Goal: Information Seeking & Learning: Learn about a topic

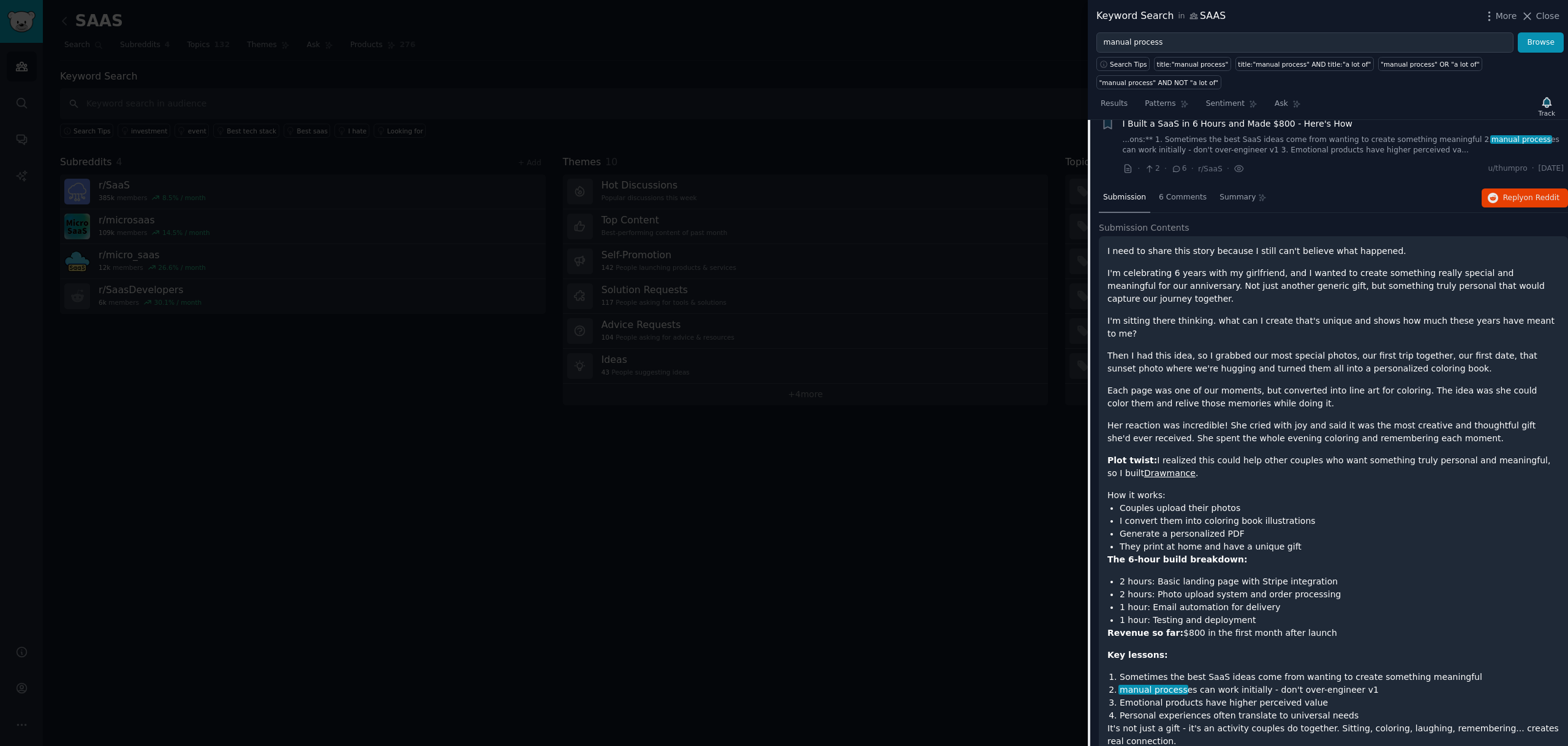
scroll to position [1107, 0]
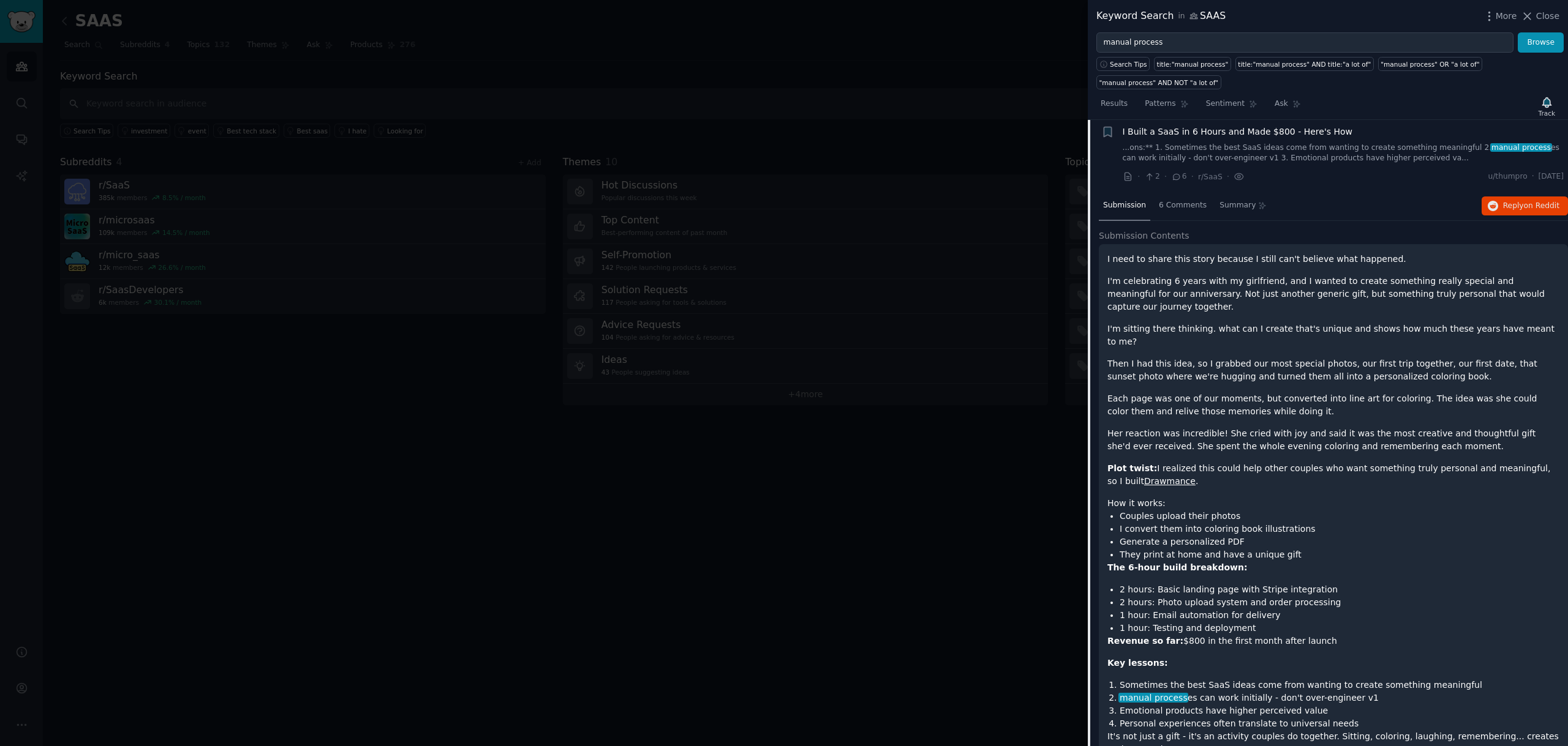
click at [1454, 154] on link "...ons:** 1. Sometimes the best SaaS ideas come from wanting to create somethin…" at bounding box center [1344, 154] width 442 height 22
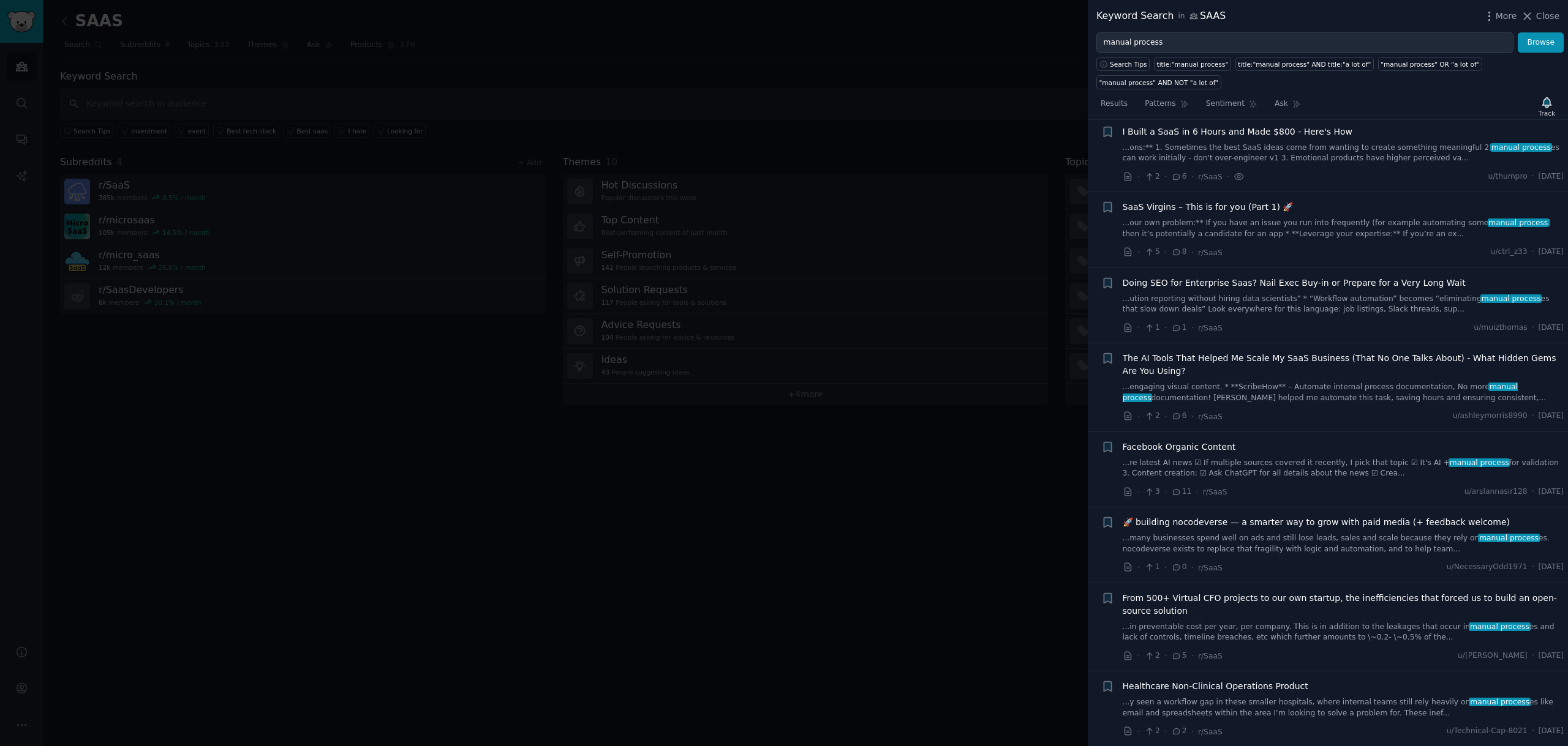
scroll to position [1104, 0]
click at [1286, 380] on span "The AI Tools That Helped Me Scale My SaaS Business (That No One Talks About) - …" at bounding box center [1344, 368] width 442 height 25
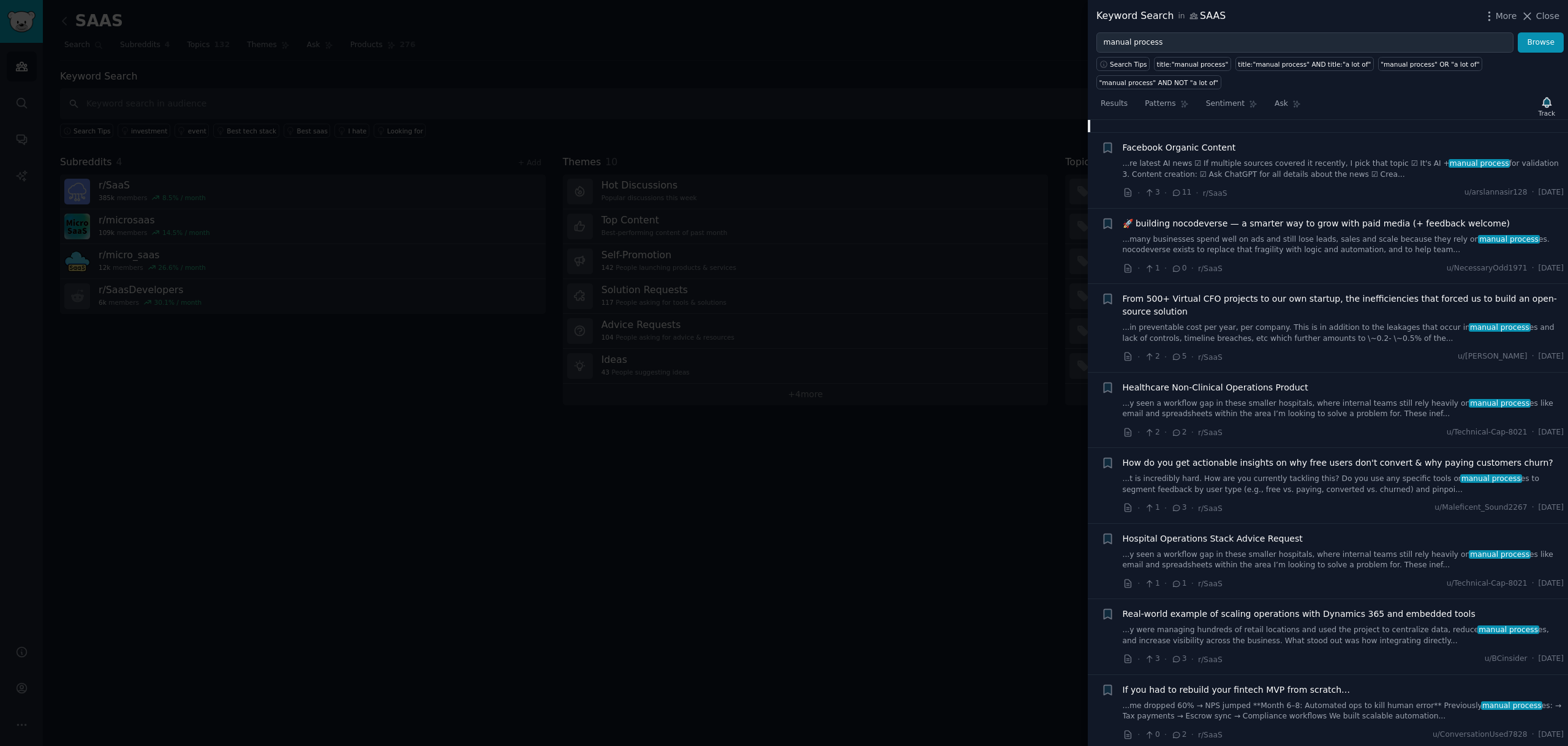
scroll to position [2112, 0]
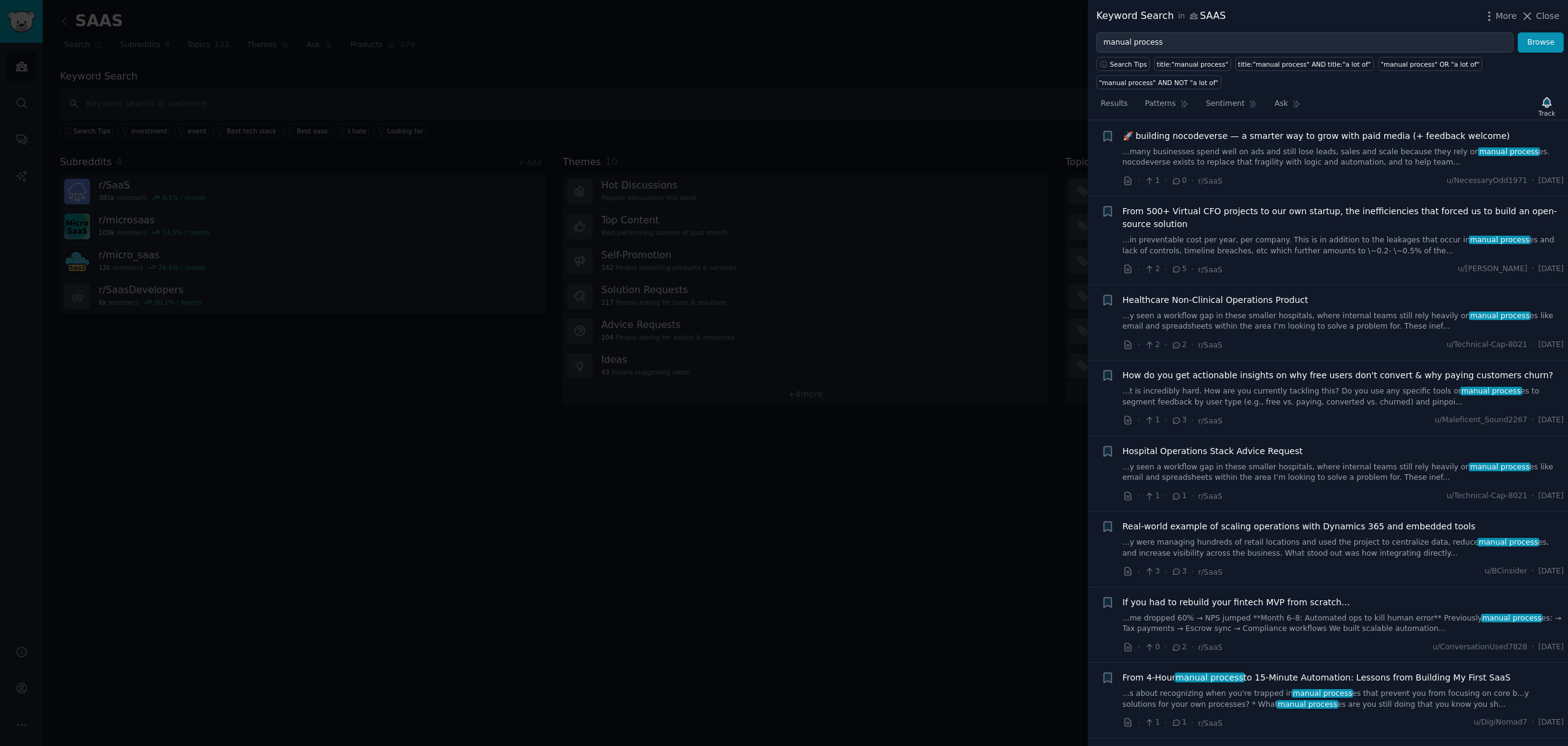
click at [1292, 689] on span "manual process" at bounding box center [1323, 693] width 62 height 8
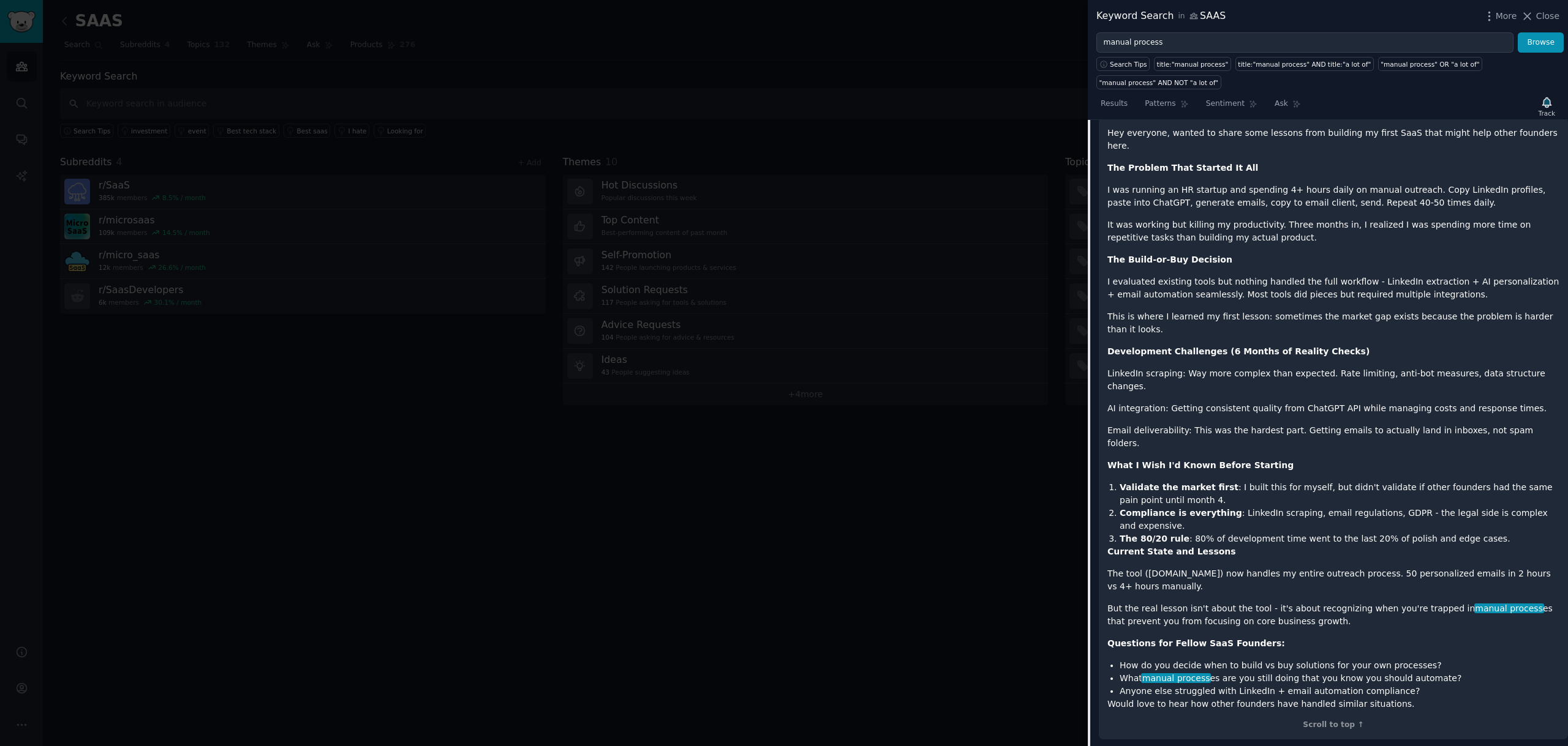
scroll to position [2035, 0]
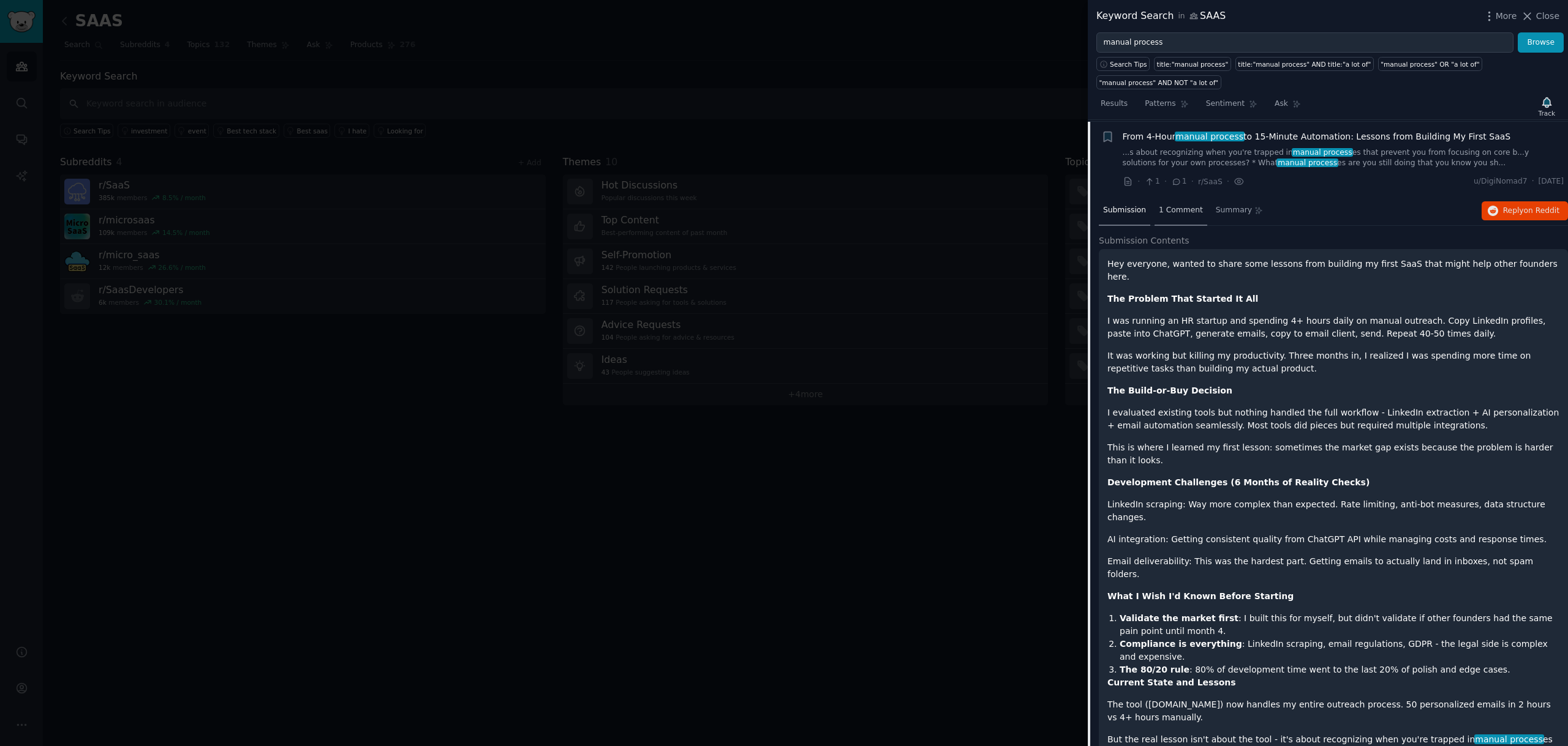
click at [1187, 211] on span "1 Comment" at bounding box center [1181, 211] width 44 height 11
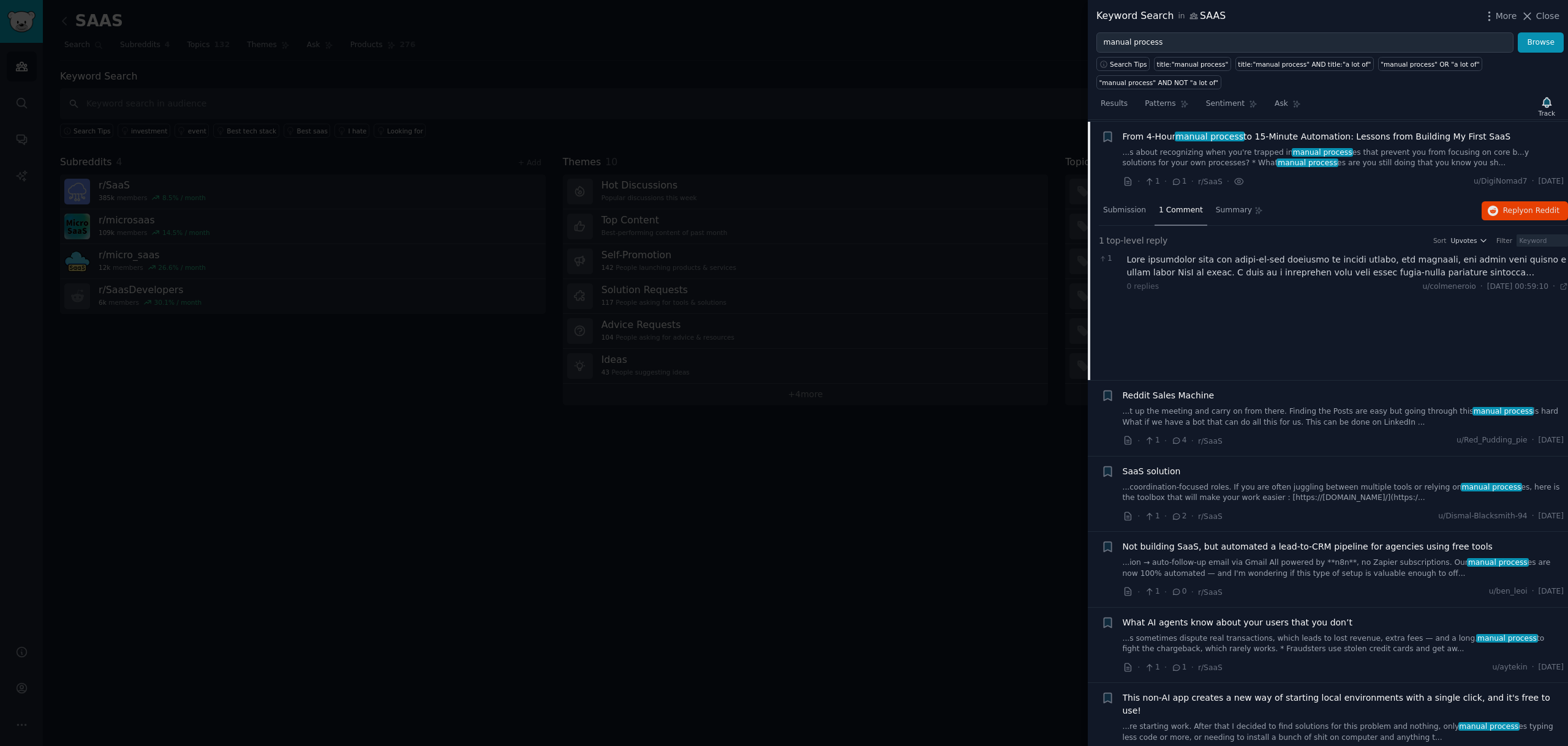
click at [1237, 269] on div at bounding box center [1348, 266] width 442 height 25
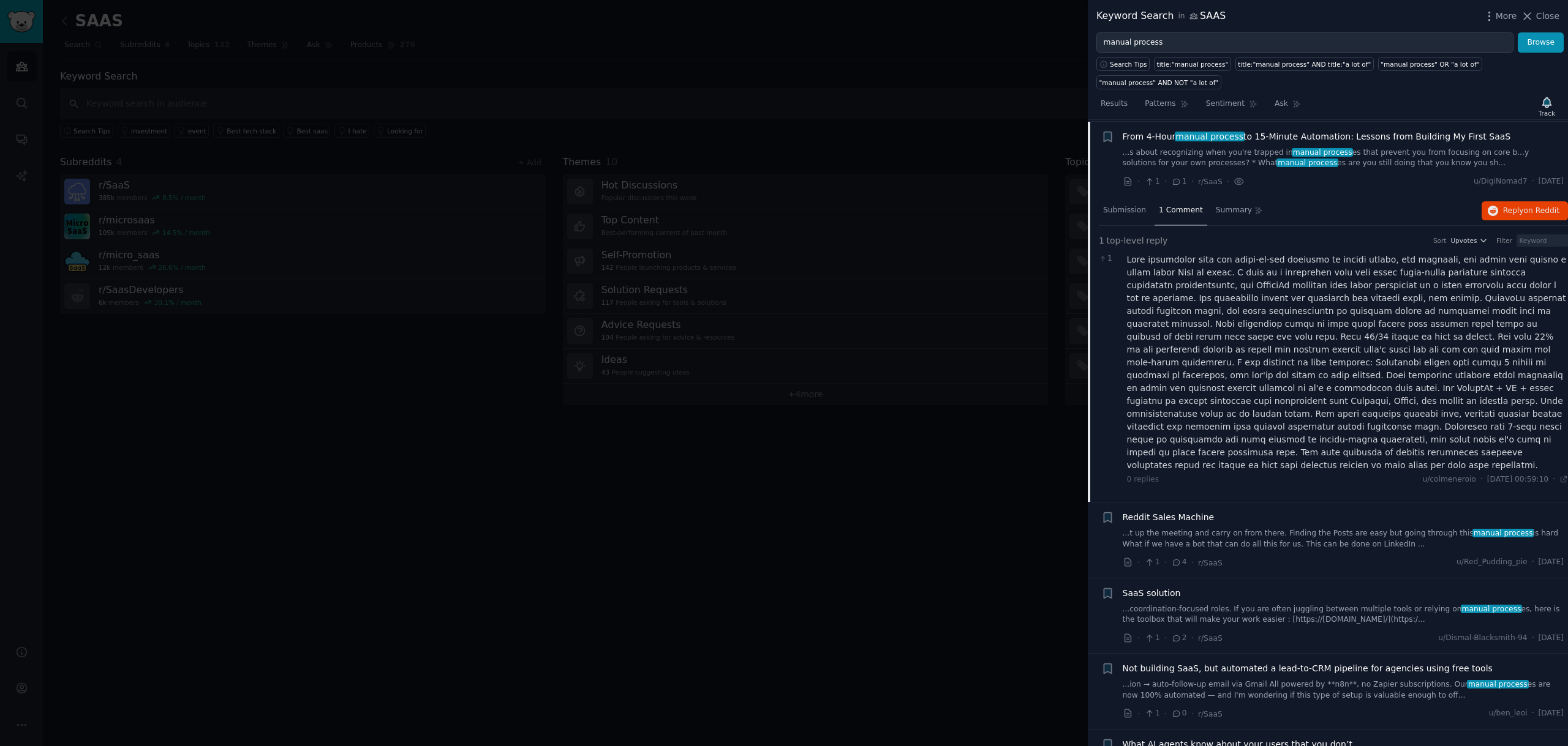
scroll to position [2357, 0]
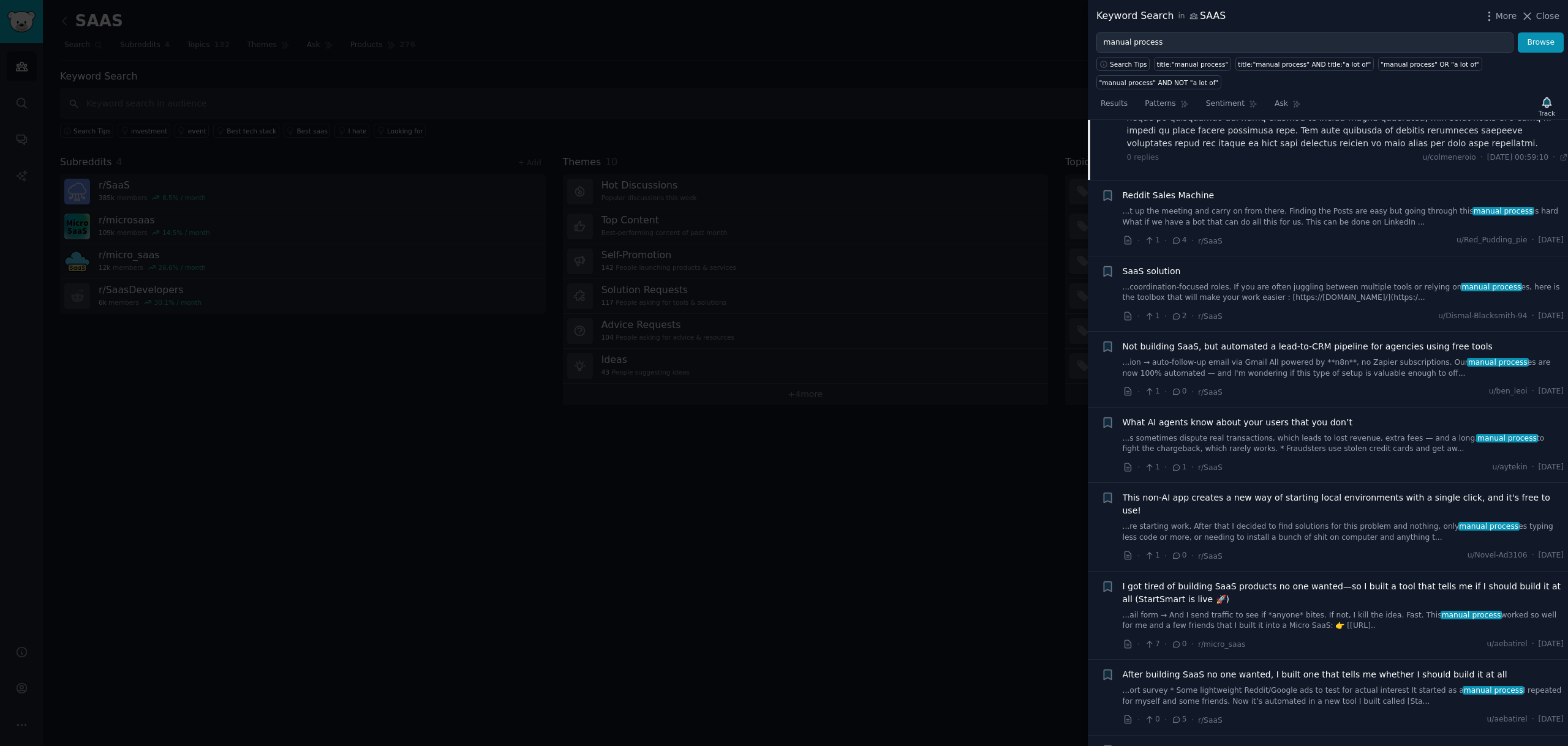
click at [1234, 581] on span "I got tired of building SaaS products no one wanted—so I built a tool that tell…" at bounding box center [1344, 593] width 442 height 25
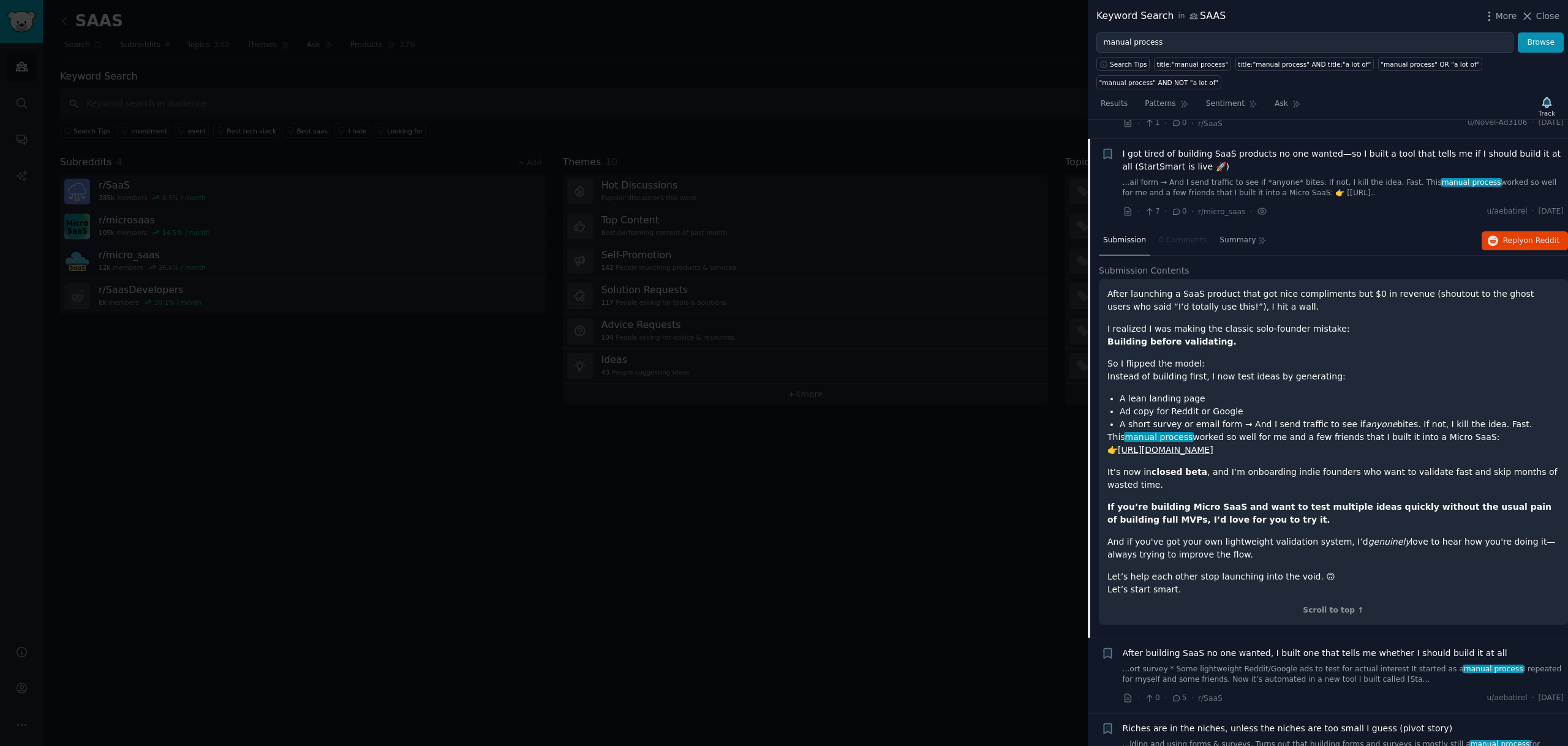
scroll to position [2490, 0]
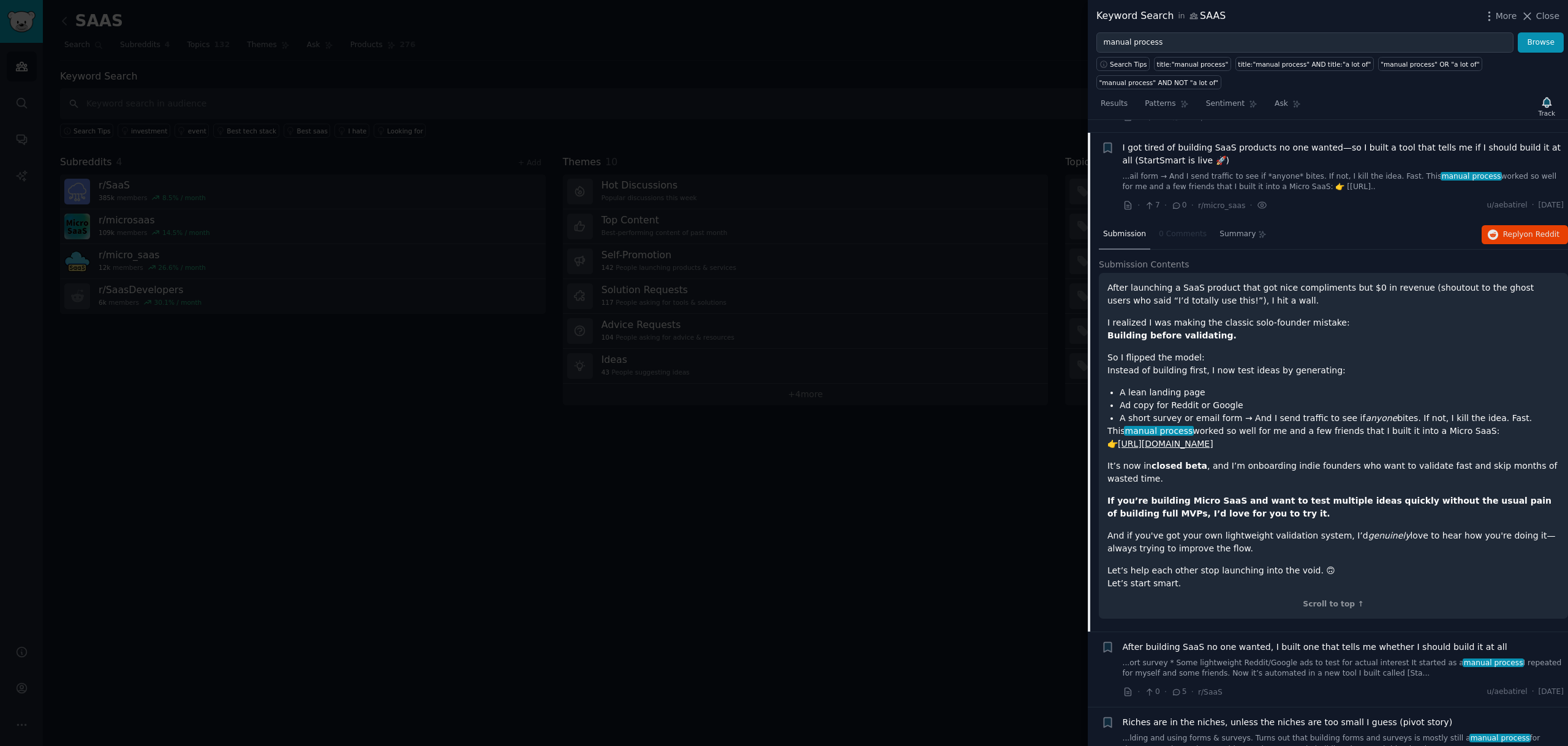
click at [1210, 439] on link "[URL][DOMAIN_NAME]" at bounding box center [1166, 443] width 96 height 10
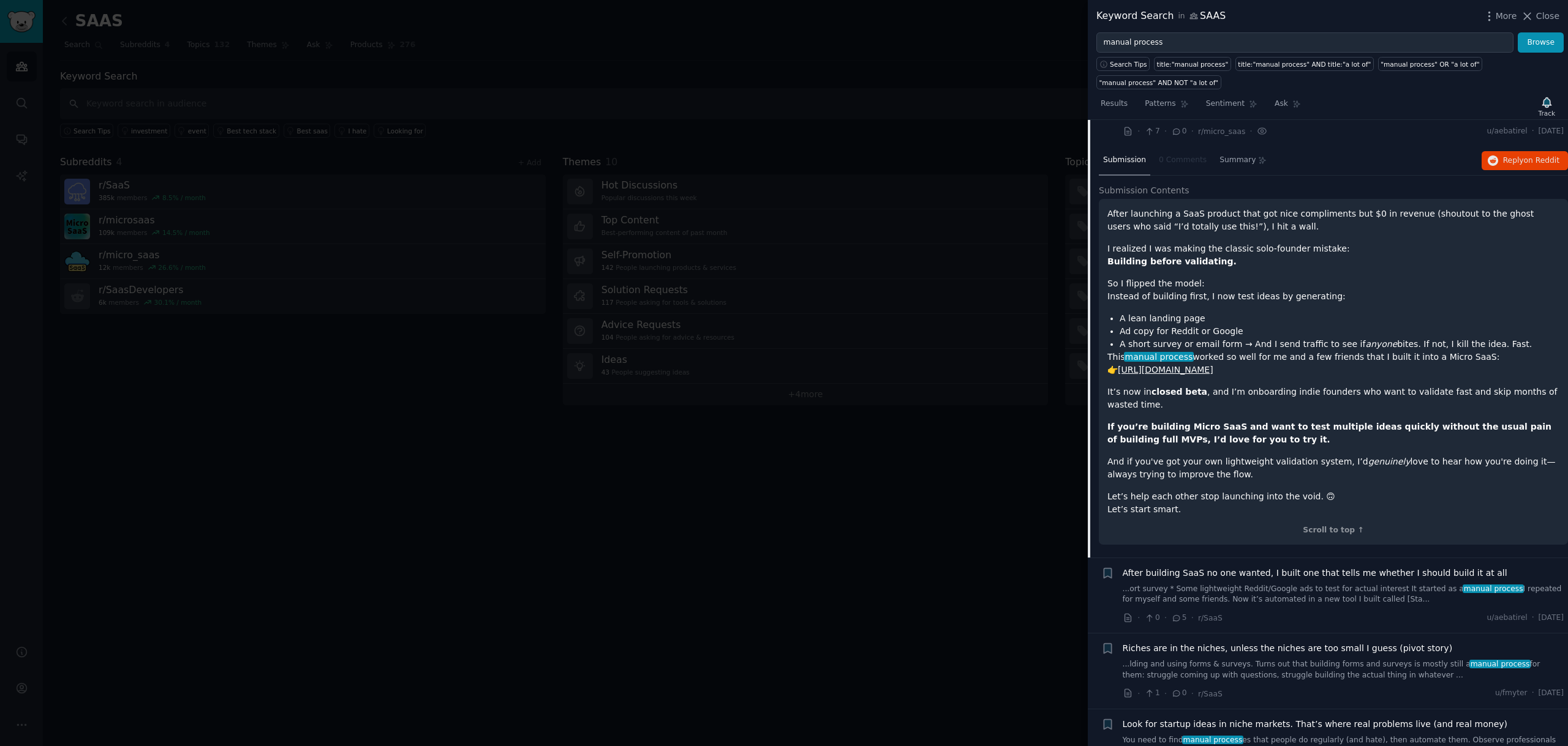
scroll to position [2628, 0]
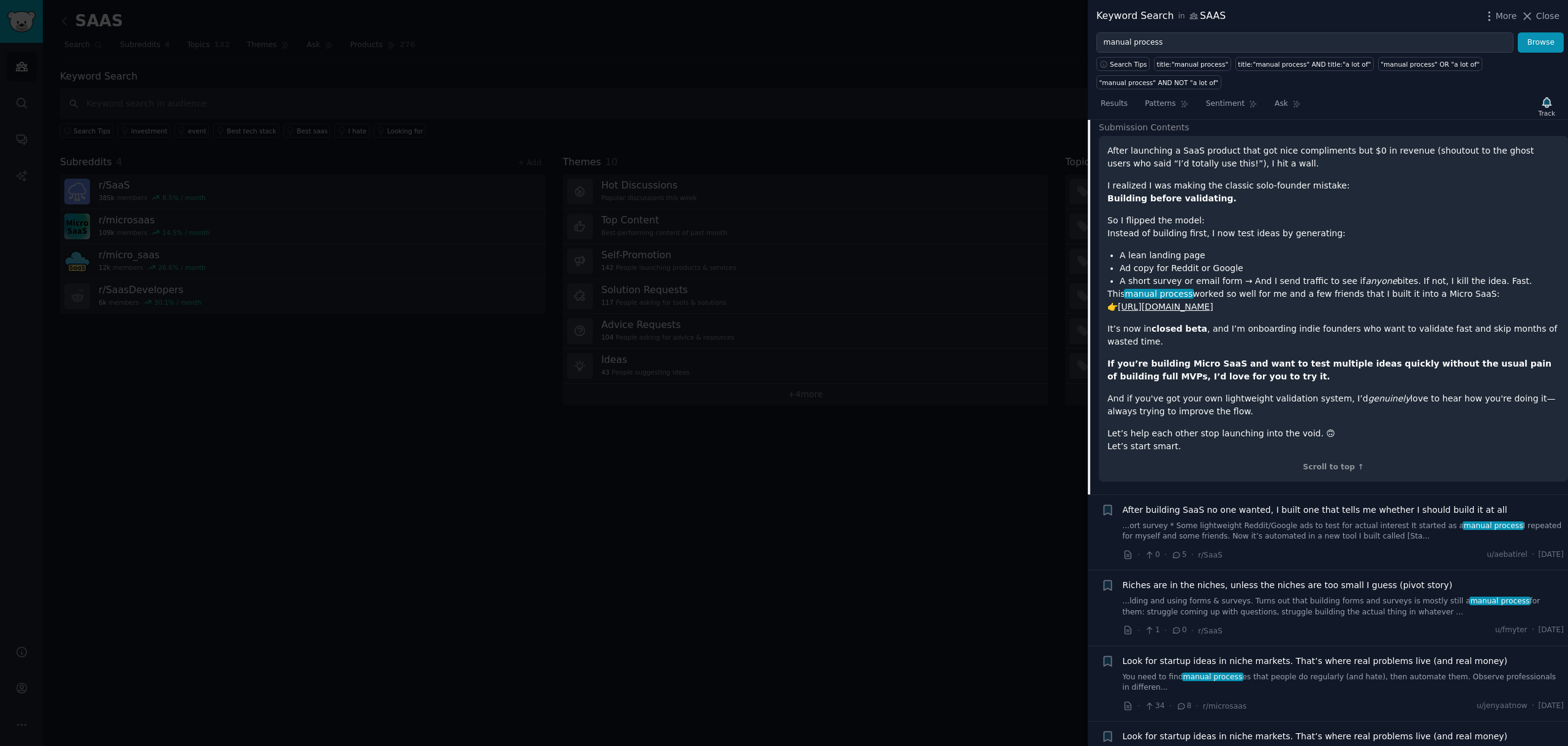
click at [1312, 580] on span "Riches are in the niches, unless the niches are too small I guess (pivot story)" at bounding box center [1288, 586] width 330 height 13
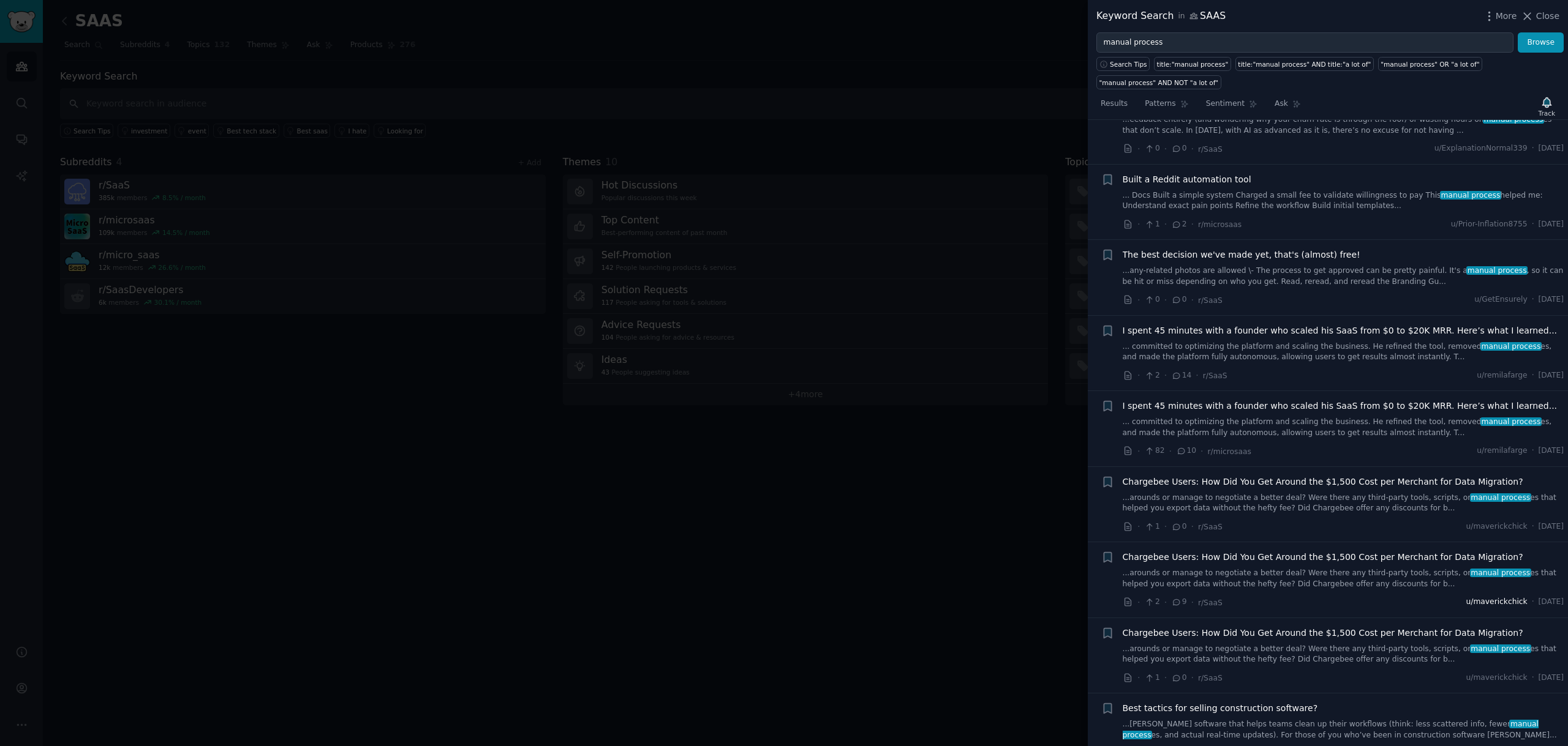
scroll to position [3666, 0]
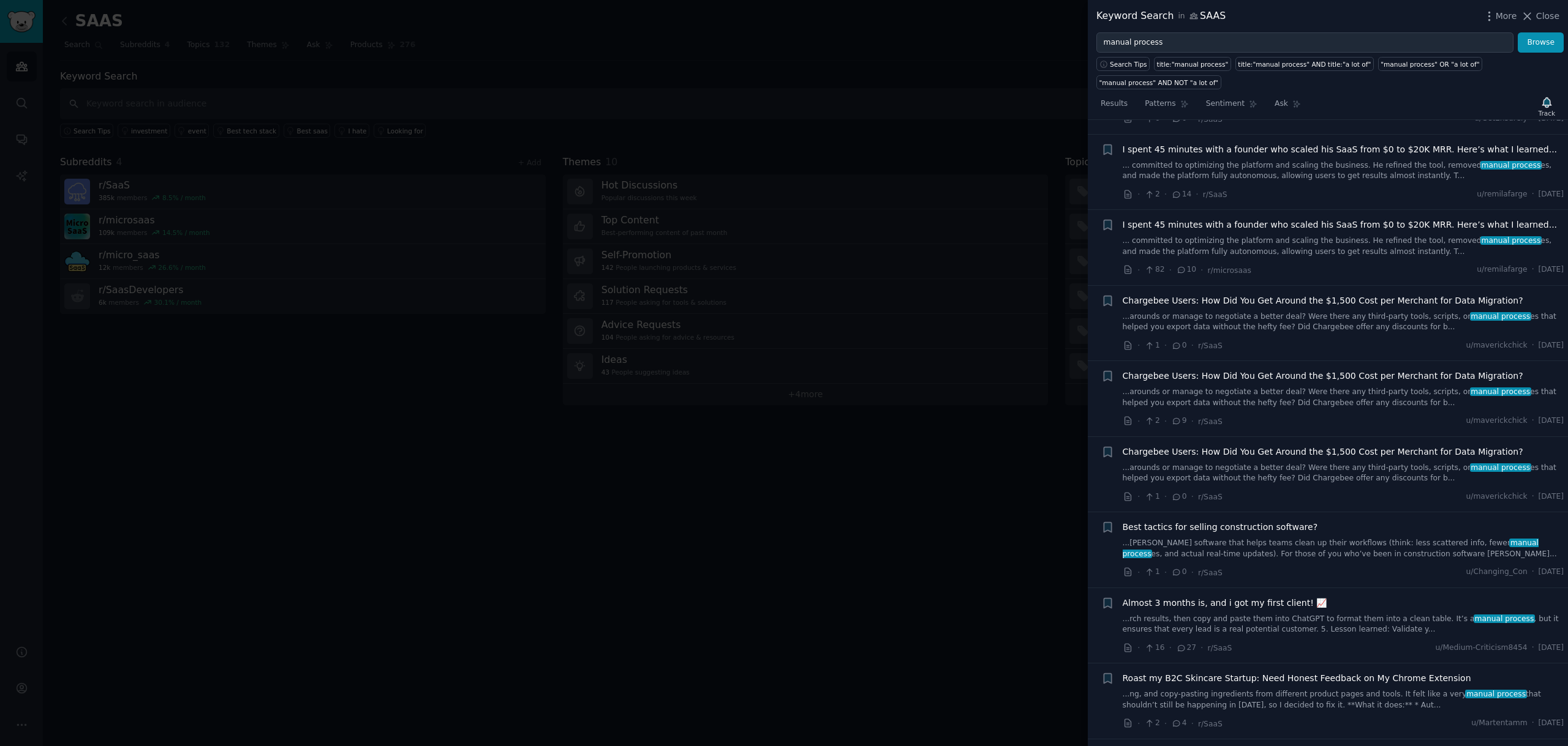
click at [1322, 387] on link "...arounds or manage to negotiate a better deal? Were there any third-party too…" at bounding box center [1344, 398] width 442 height 22
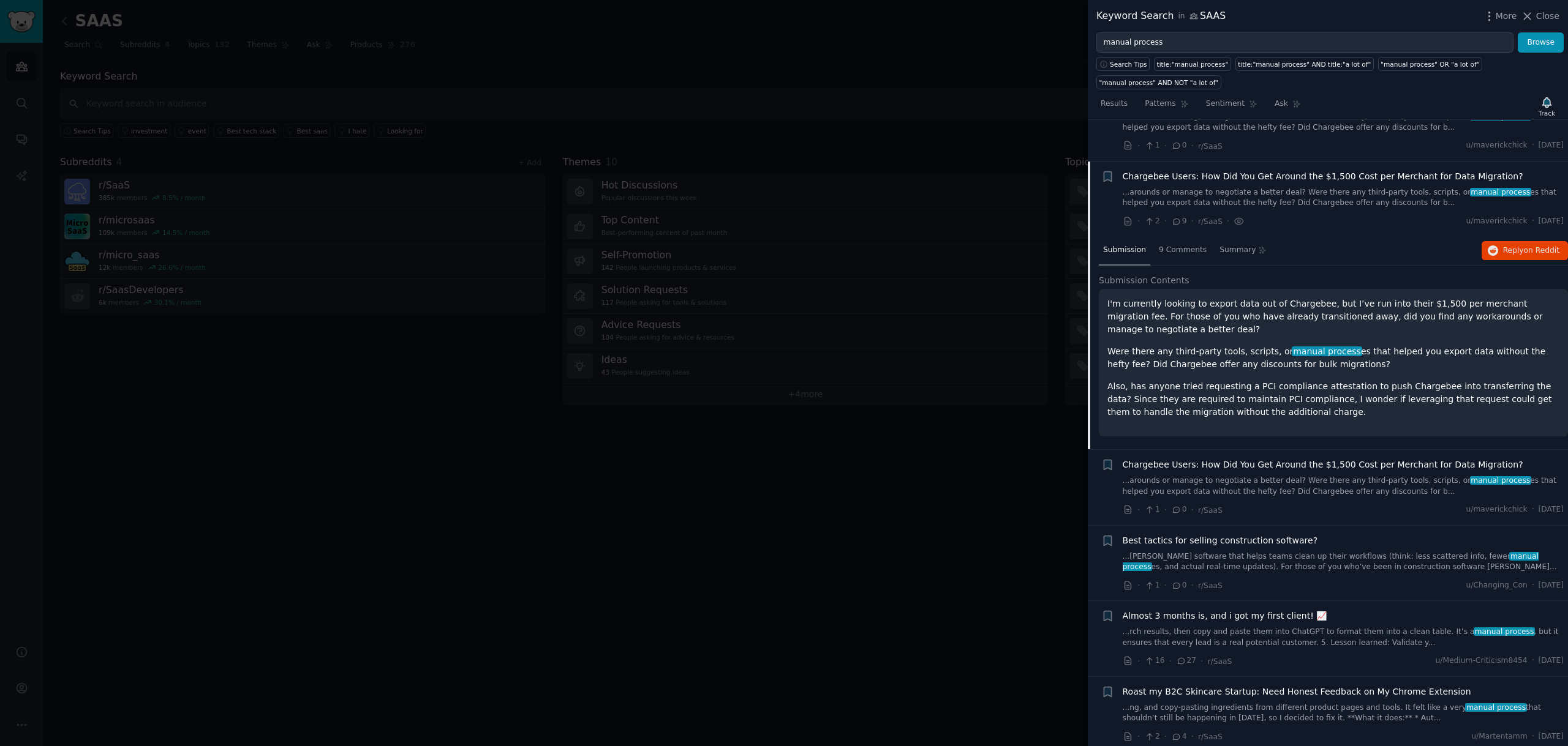
scroll to position [3511, 0]
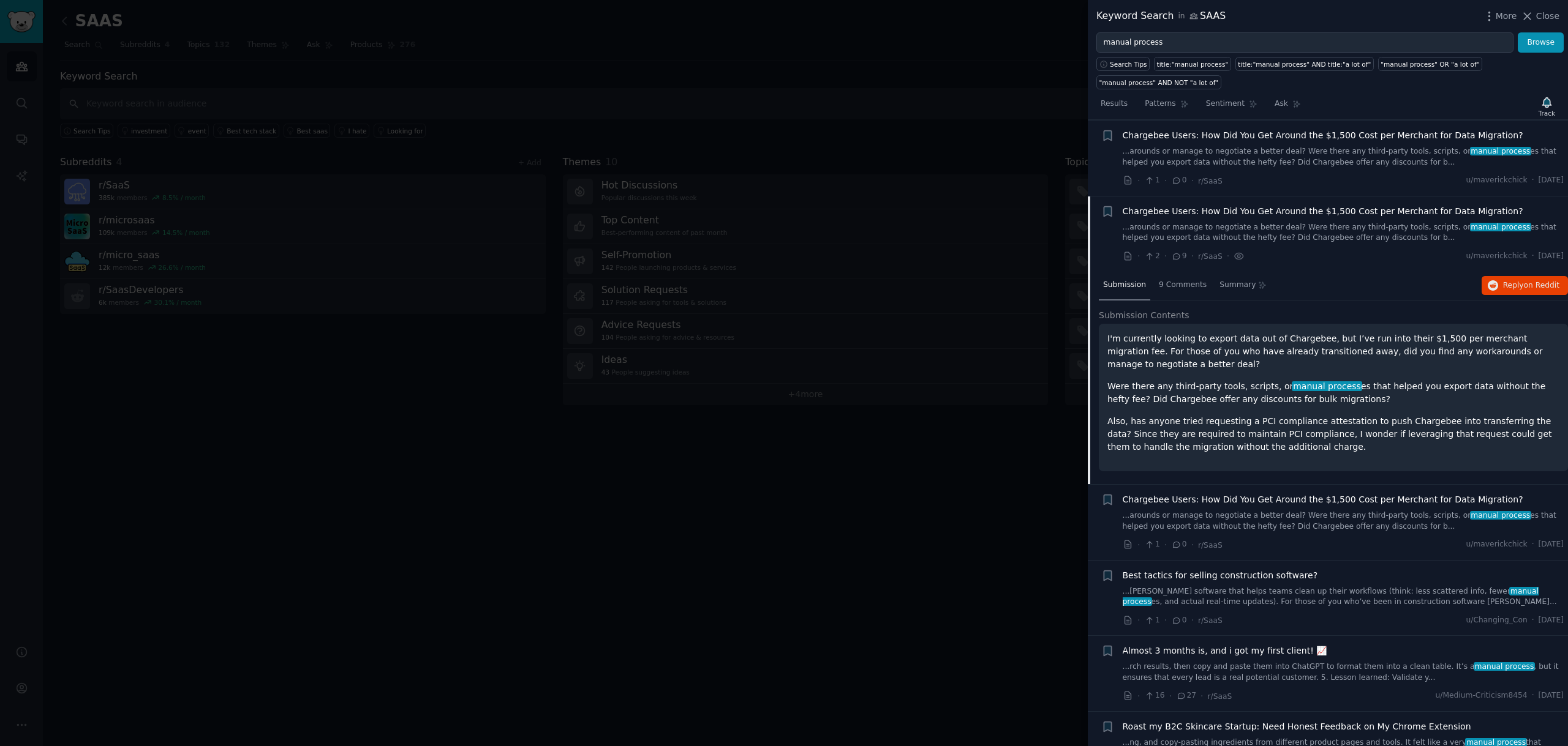
click at [1300, 205] on span "Chargebee Users: How Did You Get Around the $1,500 Cost per Merchant for Data M…" at bounding box center [1323, 212] width 401 height 13
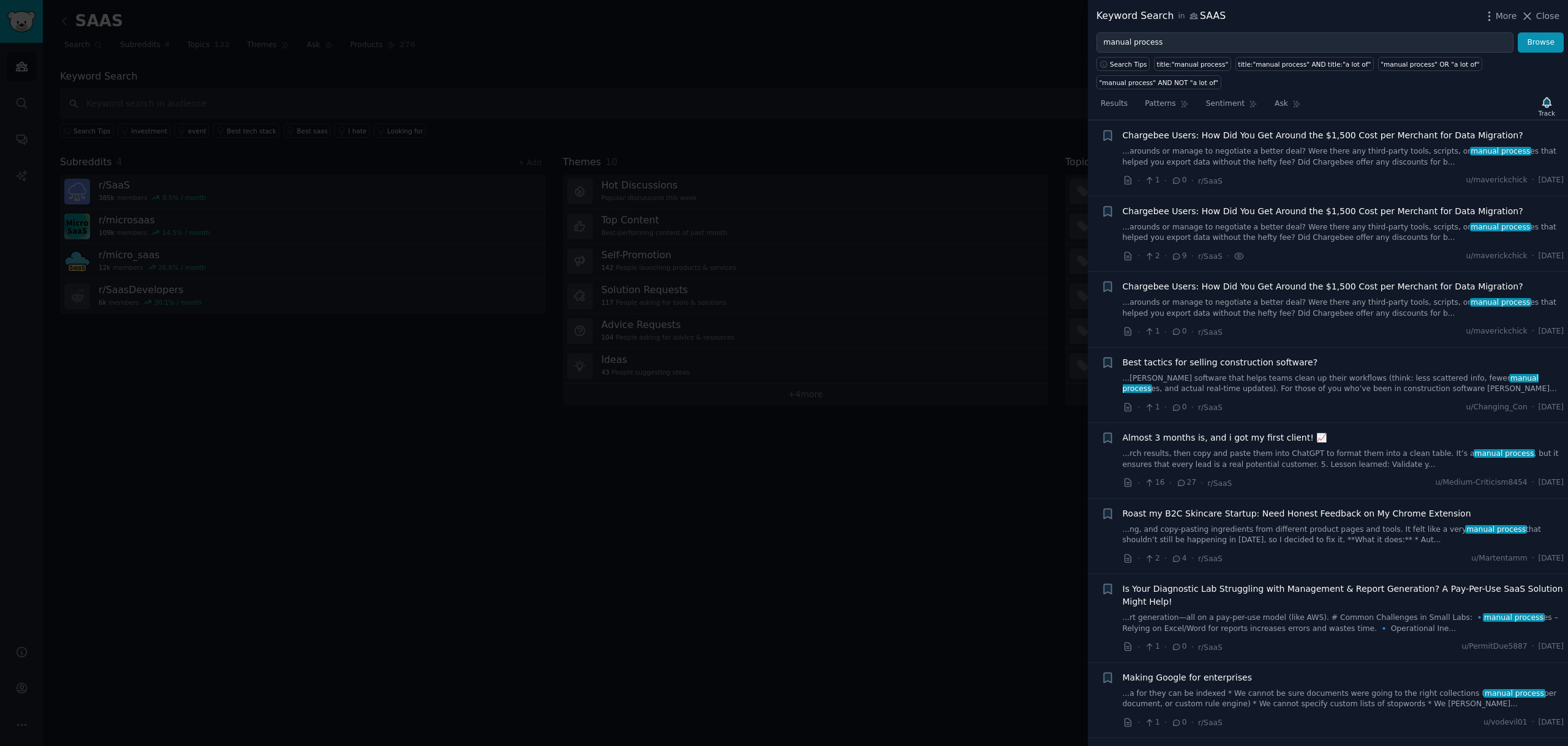
scroll to position [3562, 0]
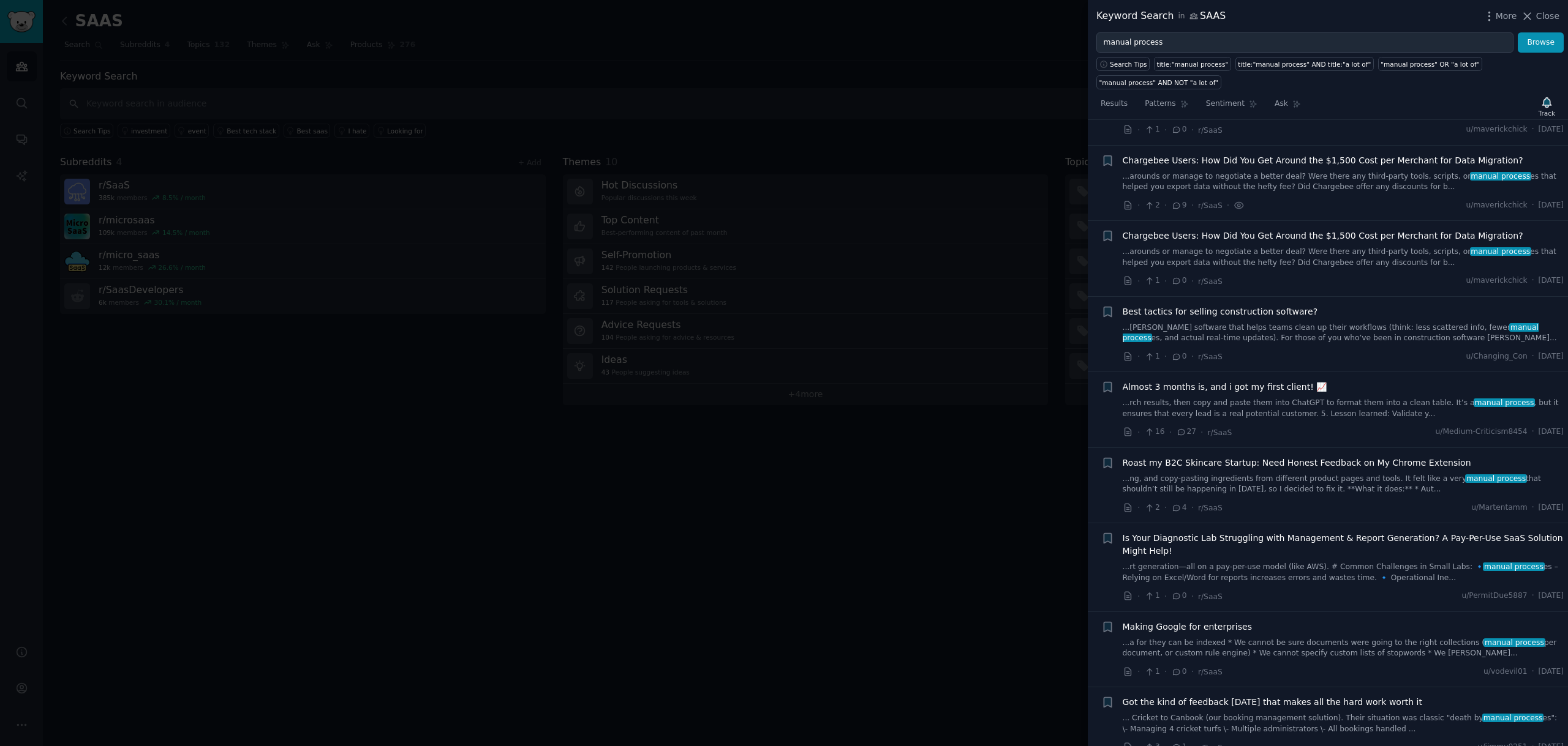
click at [1293, 381] on span "Almost 3 months is, and i got my first client! 📈" at bounding box center [1225, 387] width 204 height 13
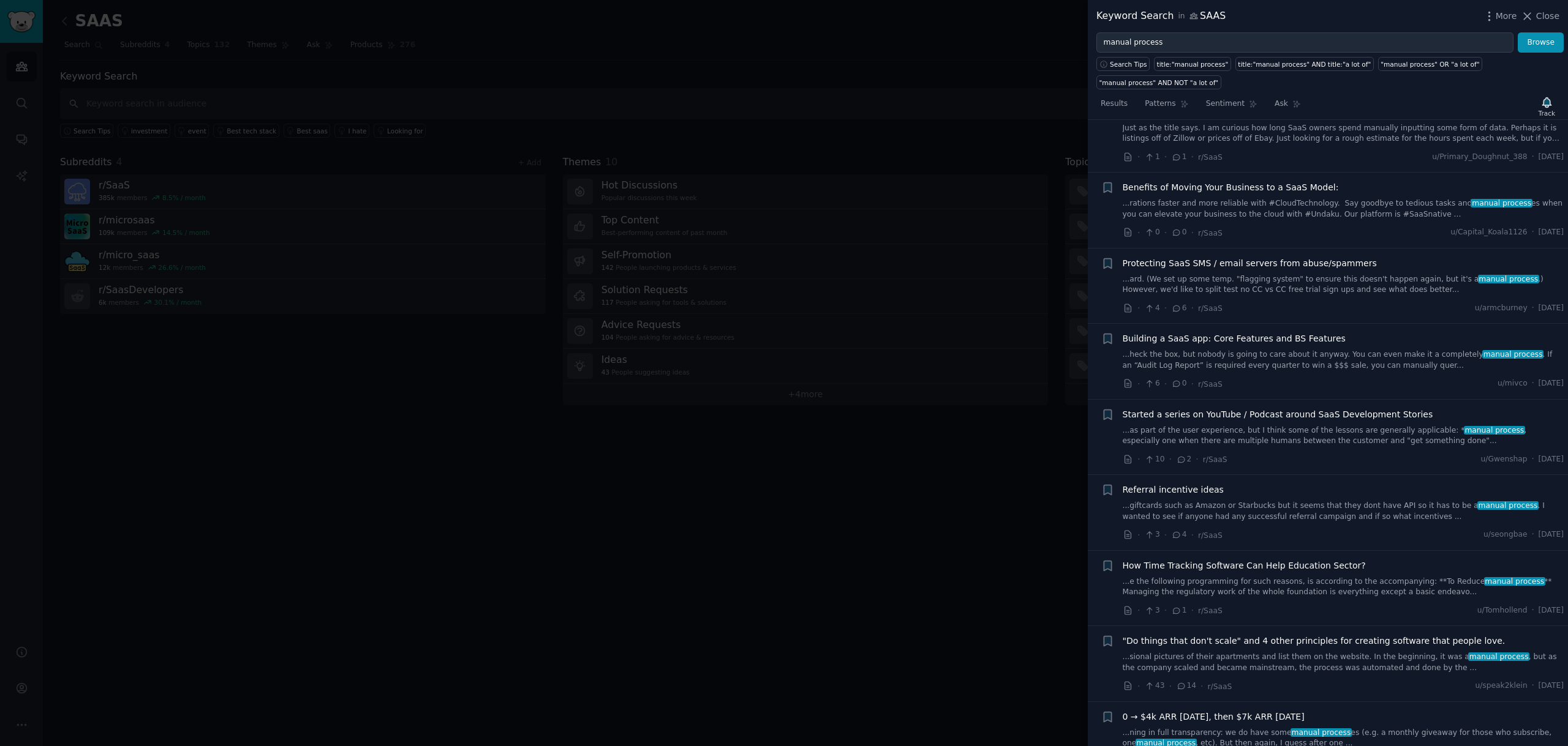
scroll to position [6275, 0]
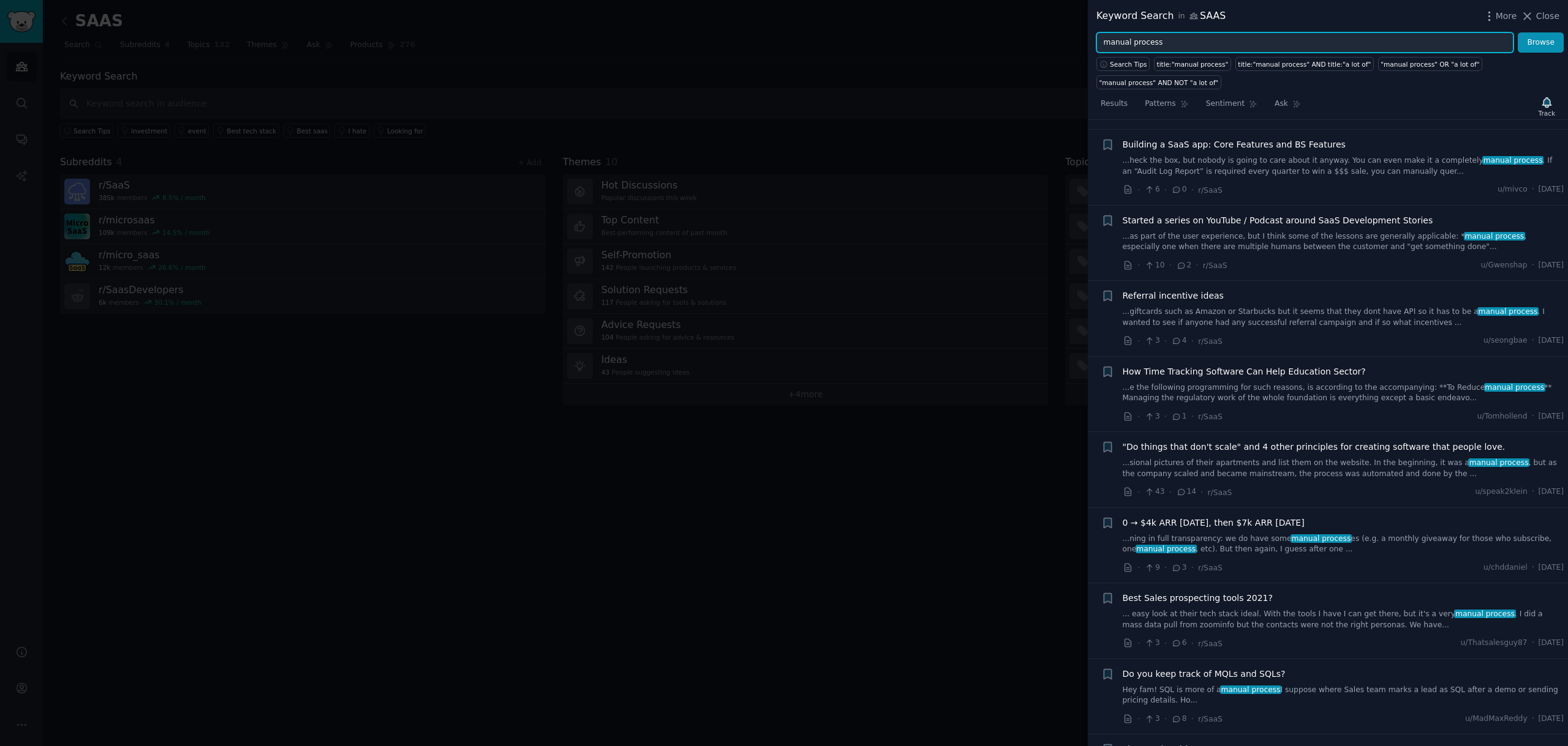
drag, startPoint x: 1171, startPoint y: 44, endPoint x: 1092, endPoint y: 42, distance: 79.0
click at [1092, 42] on div "manual process Browse" at bounding box center [1328, 42] width 480 height 21
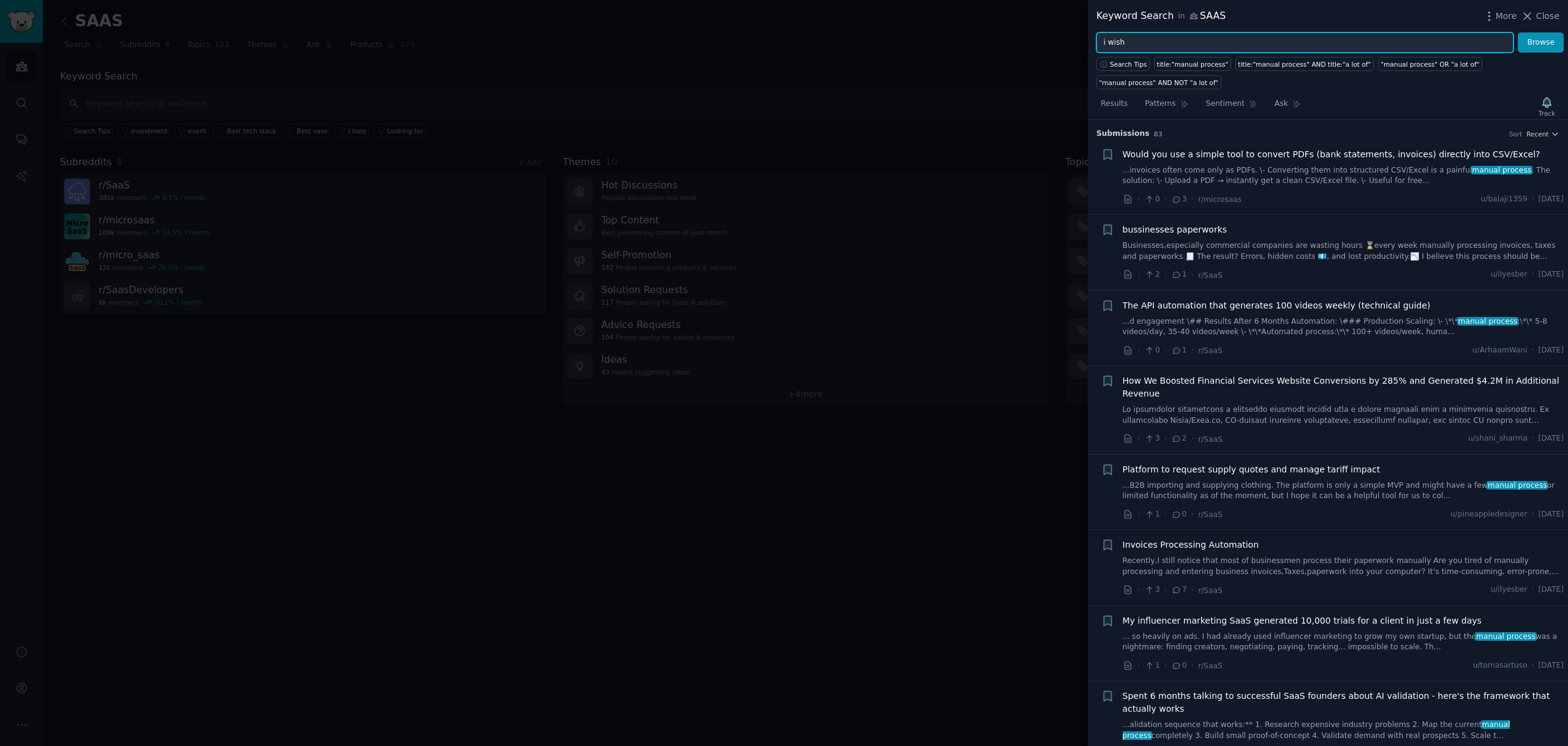
type input "i wish"
click at [1518, 33] on button "Browse" at bounding box center [1541, 42] width 46 height 21
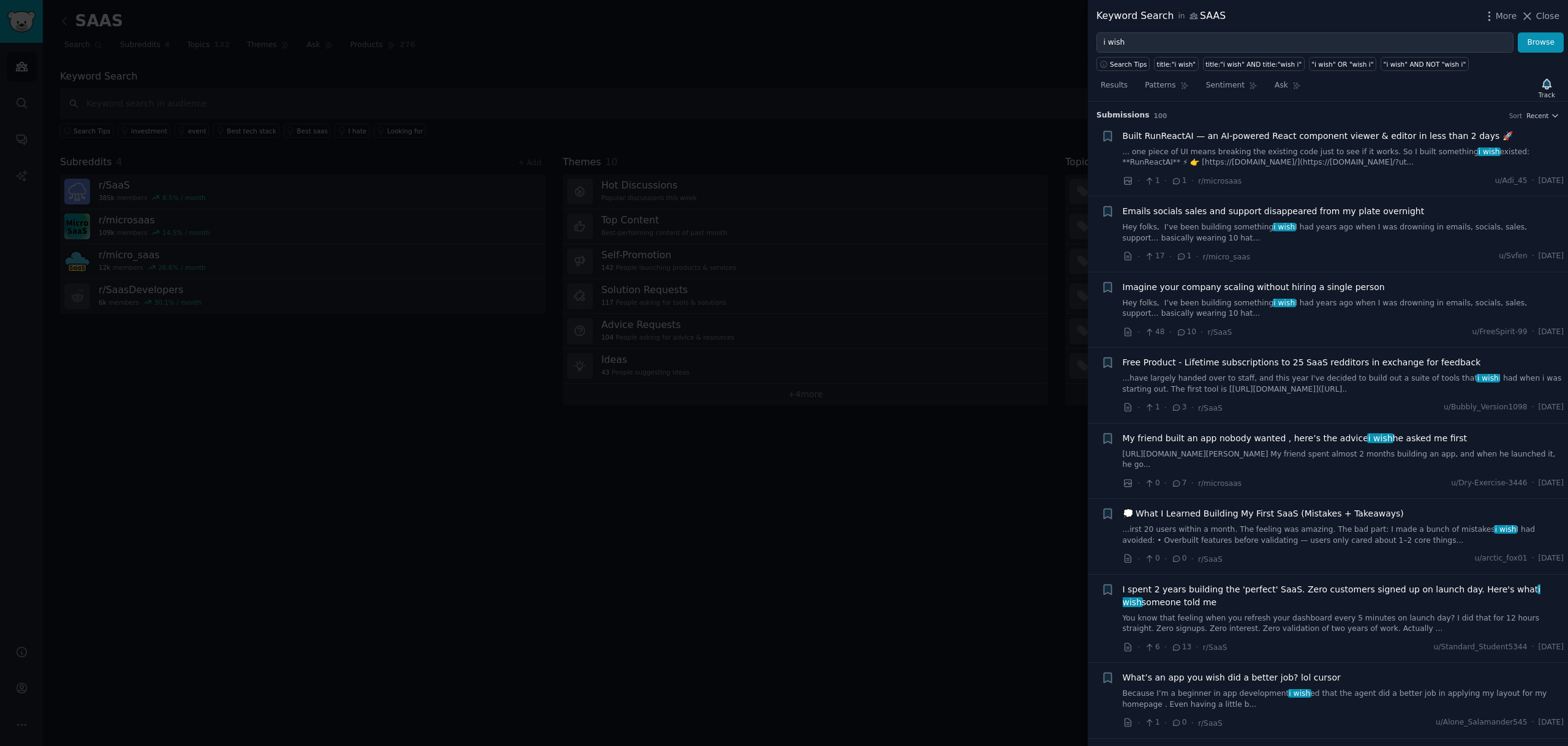
click at [1339, 156] on link "... one piece of UI means breaking the existing code just to see if it works. S…" at bounding box center [1344, 158] width 442 height 22
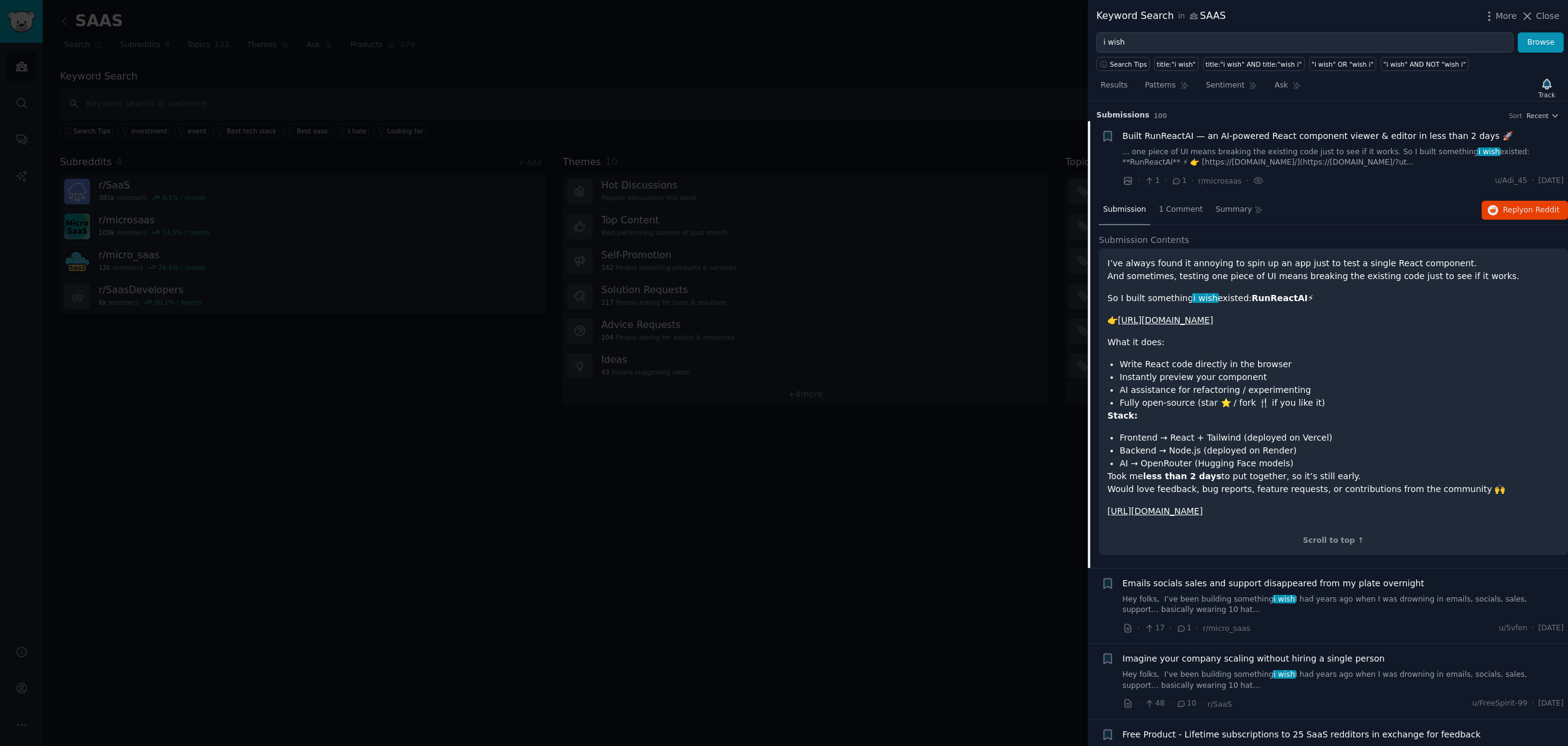
scroll to position [20, 0]
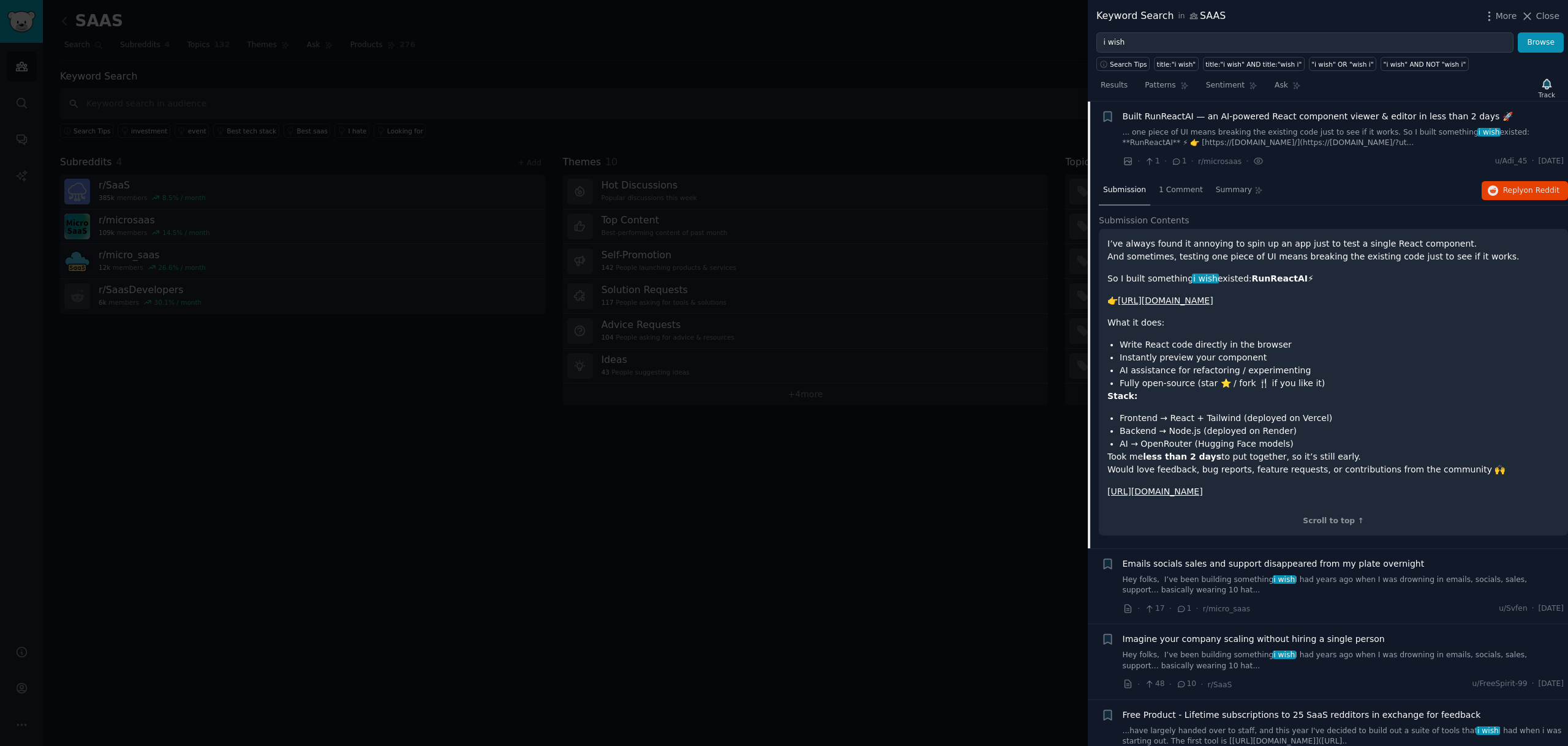
click at [1185, 301] on link "[URL][DOMAIN_NAME]" at bounding box center [1166, 300] width 96 height 10
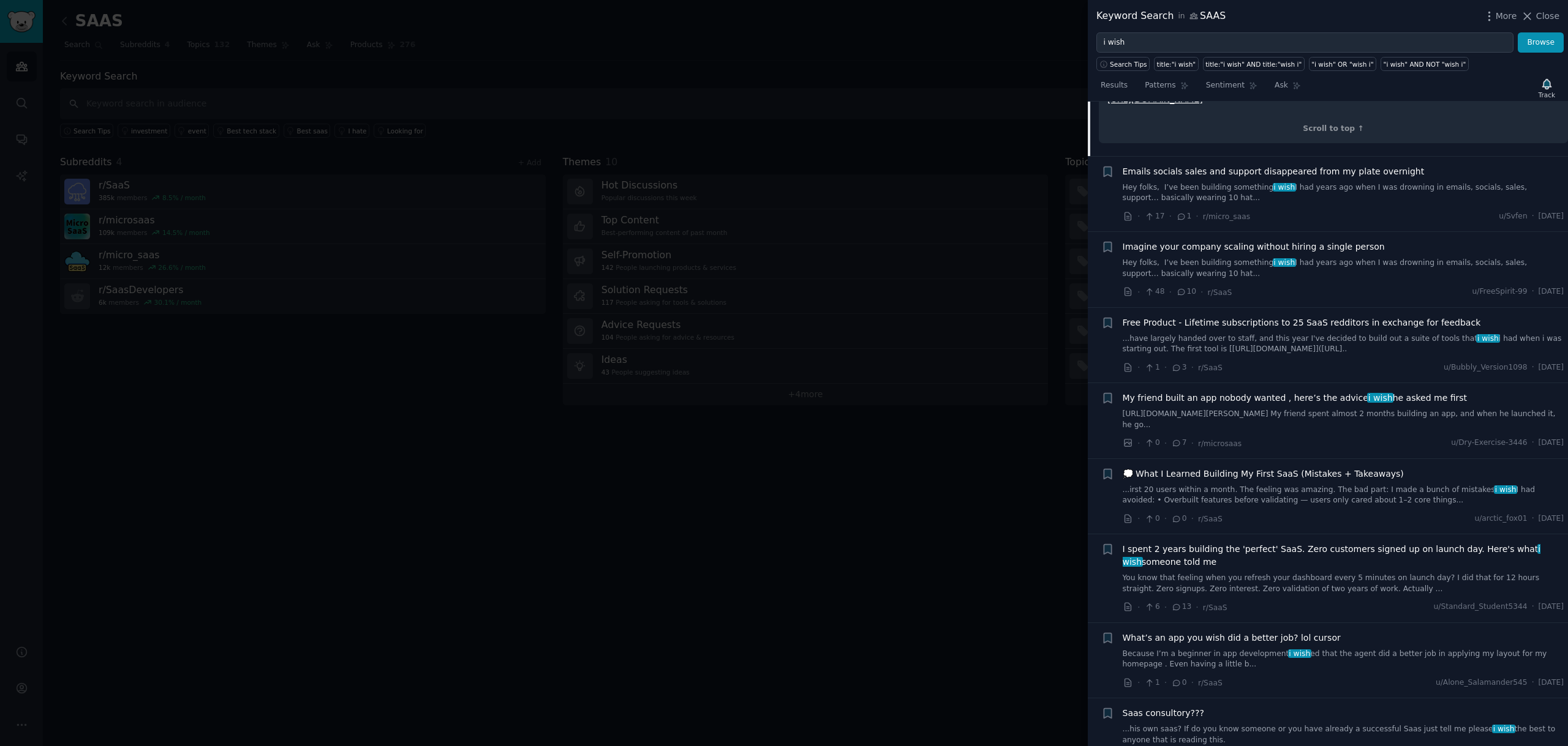
scroll to position [428, 0]
